Goal: Find specific page/section: Find specific page/section

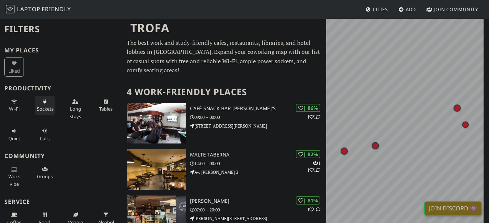
click at [44, 105] on button "Sockets" at bounding box center [45, 105] width 20 height 19
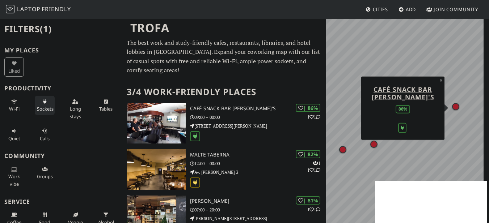
scroll to position [72, 0]
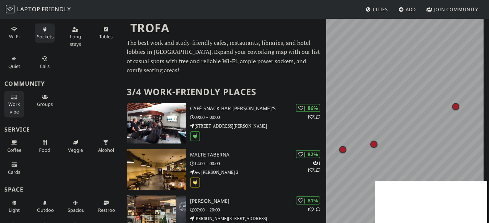
click at [18, 99] on button "Work vibe" at bounding box center [14, 104] width 20 height 26
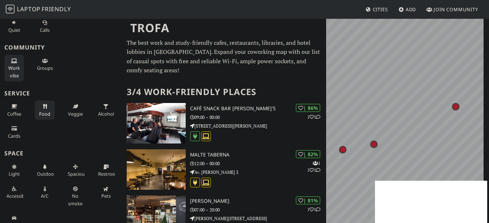
click at [44, 106] on icon at bounding box center [45, 107] width 6 height 5
click at [99, 109] on button "Alcohol" at bounding box center [106, 110] width 20 height 19
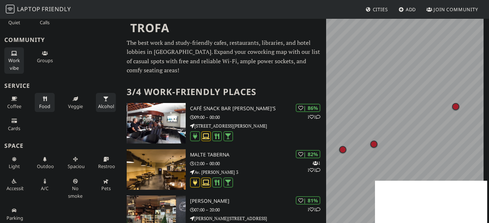
scroll to position [118, 0]
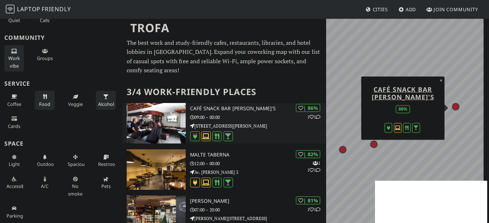
click at [163, 128] on img at bounding box center [156, 123] width 59 height 41
click at [207, 106] on h3 "Café Snack Bar [PERSON_NAME]'s" at bounding box center [258, 109] width 136 height 6
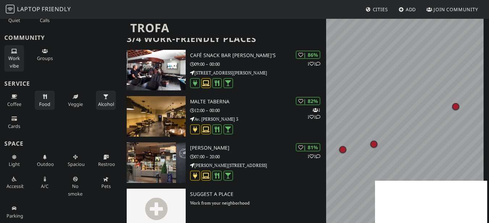
scroll to position [56, 0]
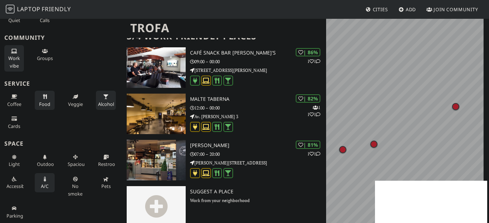
click at [45, 182] on button "A/C" at bounding box center [45, 182] width 20 height 19
